Goal: Transaction & Acquisition: Purchase product/service

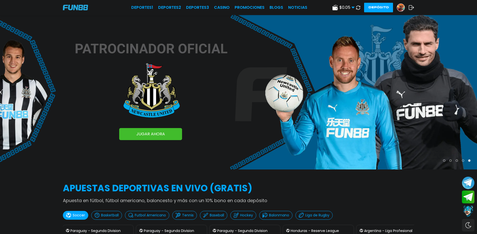
click at [355, 8] on icon at bounding box center [357, 7] width 5 height 5
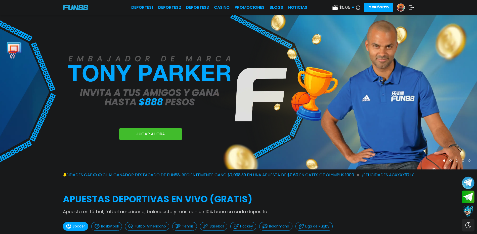
click at [400, 8] on img at bounding box center [401, 8] width 8 height 8
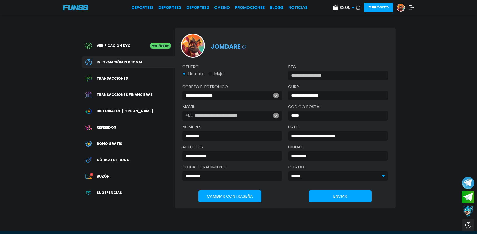
click at [129, 97] on span "Transacciones financieras" at bounding box center [125, 94] width 56 height 5
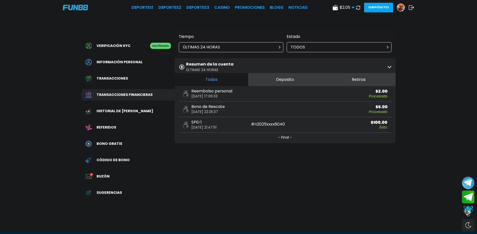
click at [410, 8] on icon at bounding box center [412, 7] width 6 height 5
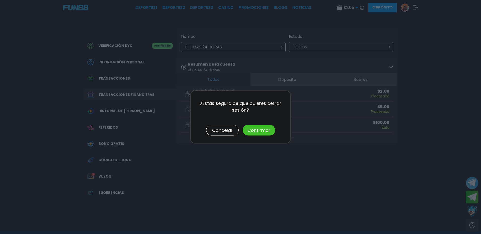
click at [228, 128] on button "Cancelar" at bounding box center [222, 130] width 33 height 11
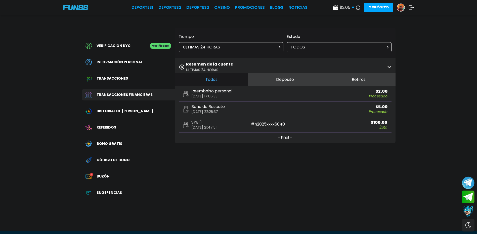
click at [222, 7] on link "CASINO" at bounding box center [222, 8] width 16 height 6
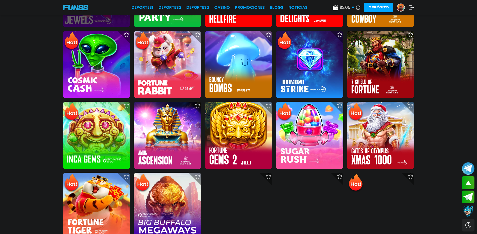
scroll to position [75, 0]
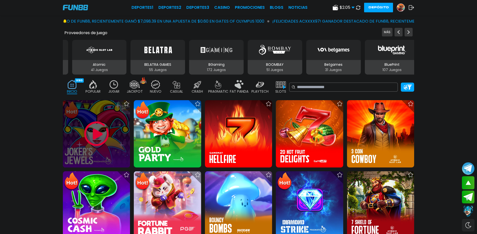
click at [102, 140] on img at bounding box center [96, 134] width 30 height 30
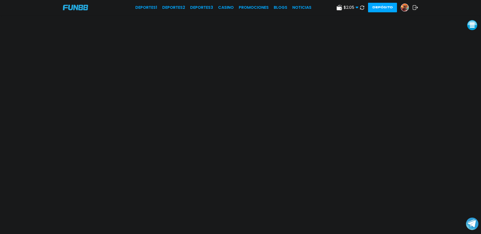
click at [415, 8] on icon at bounding box center [415, 7] width 6 height 5
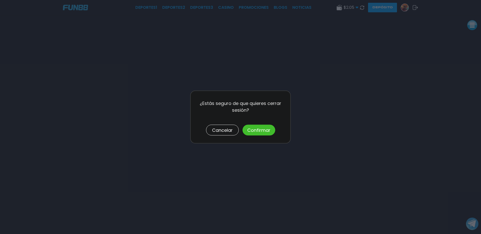
click at [260, 131] on button "Confirmar" at bounding box center [258, 130] width 33 height 11
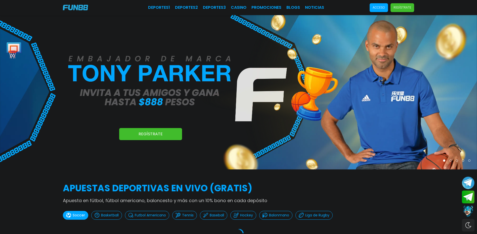
click at [383, 10] on p "Acceso" at bounding box center [379, 7] width 12 height 5
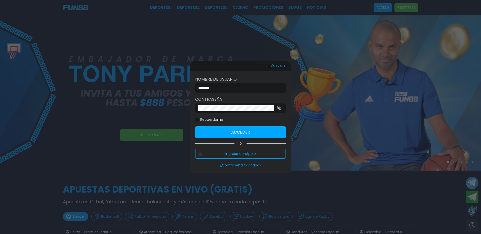
click at [246, 88] on input "*******" at bounding box center [238, 88] width 81 height 6
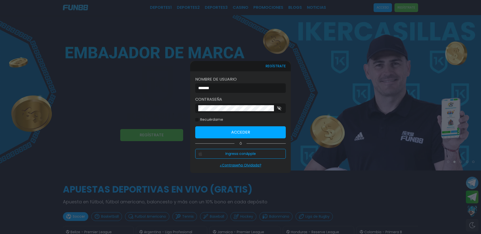
type input "*******"
click at [210, 132] on button "Acceder" at bounding box center [240, 132] width 91 height 12
